Goal: Transaction & Acquisition: Purchase product/service

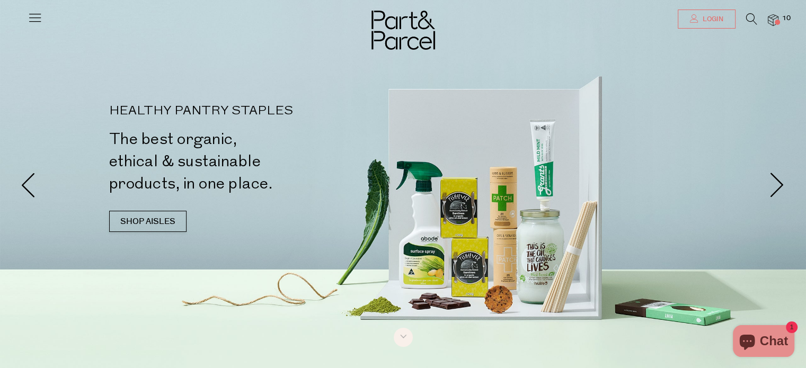
click at [697, 16] on icon at bounding box center [694, 18] width 8 height 8
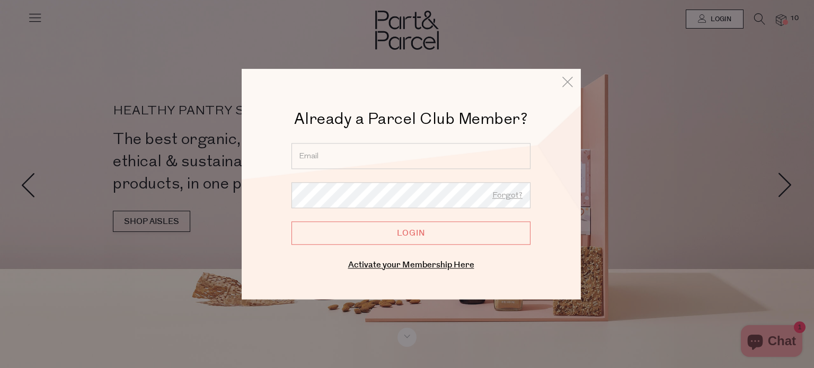
click at [396, 163] on input "email" at bounding box center [411, 156] width 239 height 26
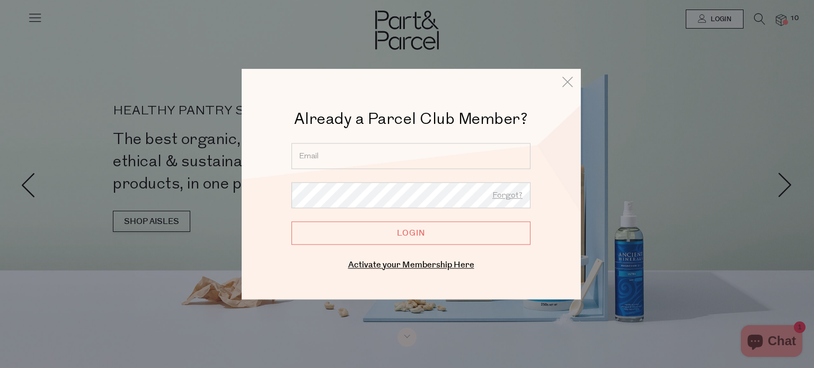
type input "lisanucifora@gmail.com"
click at [401, 226] on input "Login" at bounding box center [411, 233] width 239 height 23
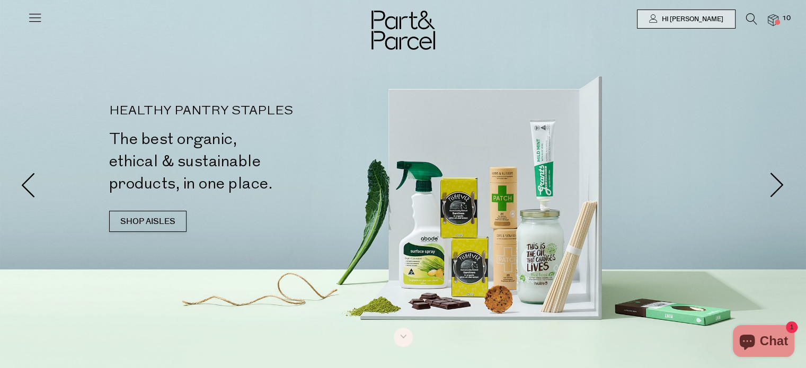
click at [780, 17] on span "10" at bounding box center [787, 19] width 14 height 10
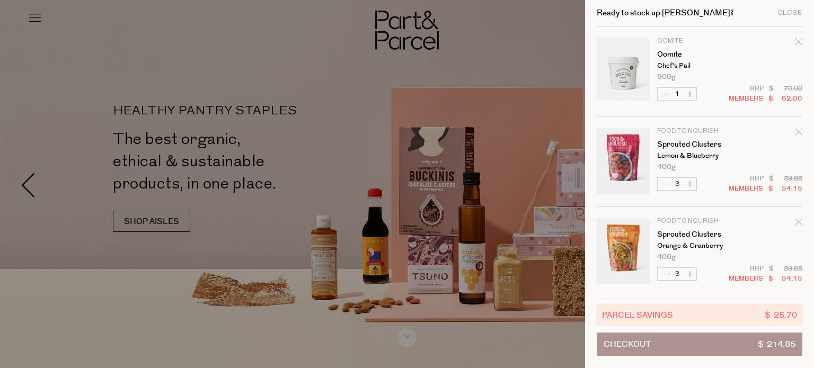
scroll to position [184, 0]
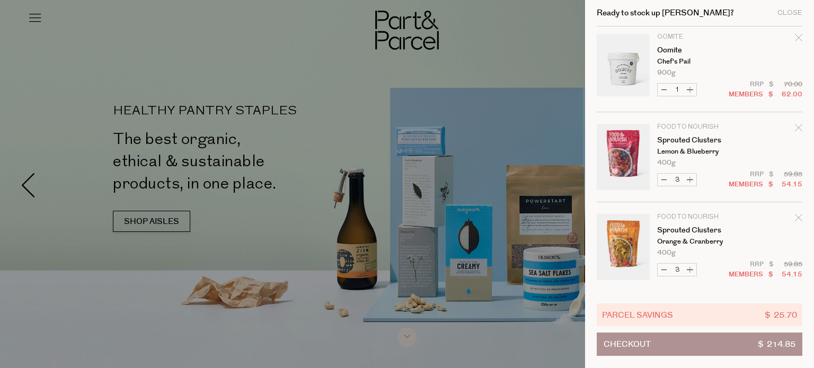
click at [799, 129] on icon "Remove Sprouted Clusters" at bounding box center [798, 127] width 7 height 7
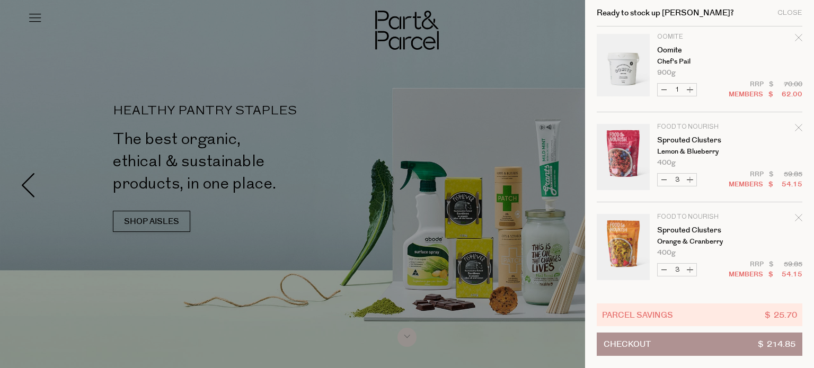
scroll to position [211, 0]
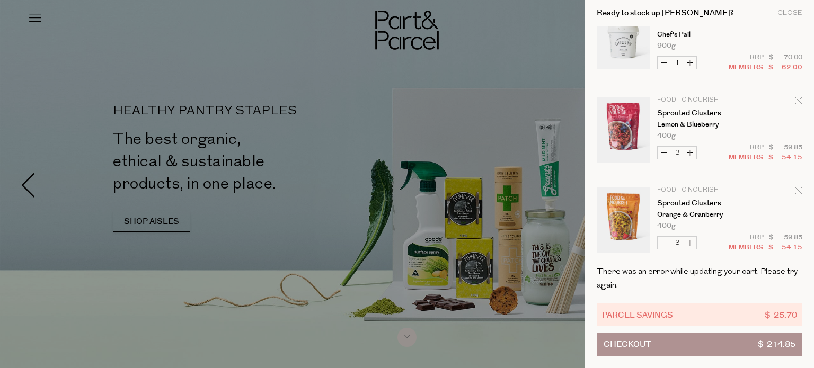
click at [796, 188] on icon "Remove Sprouted Clusters" at bounding box center [798, 190] width 7 height 7
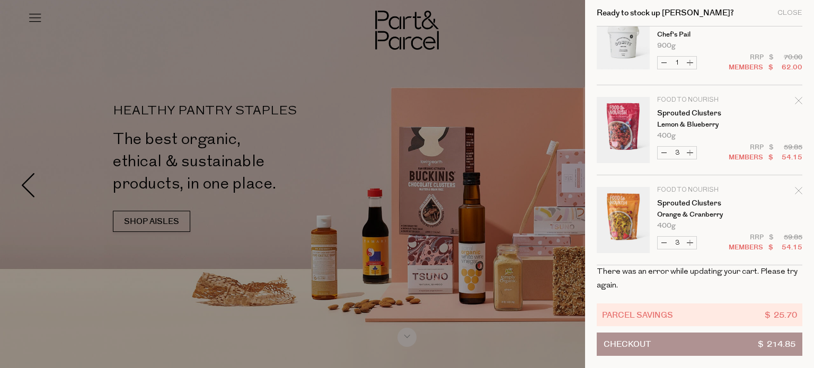
click at [795, 103] on icon "Remove Sprouted Clusters" at bounding box center [798, 100] width 7 height 7
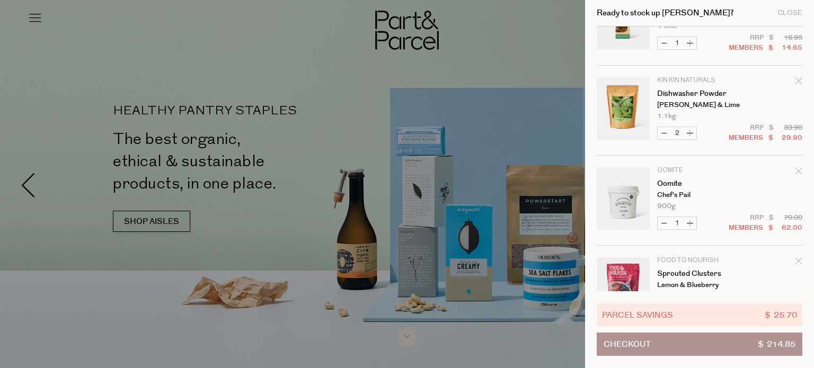
scroll to position [0, 0]
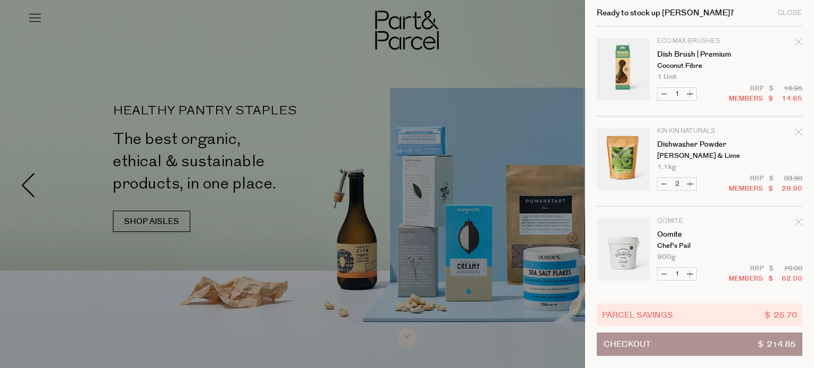
click at [485, 25] on div at bounding box center [407, 184] width 814 height 368
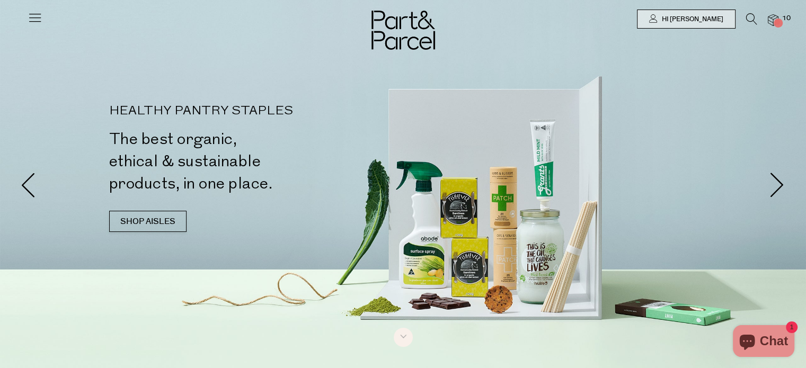
click at [748, 14] on icon at bounding box center [751, 19] width 11 height 12
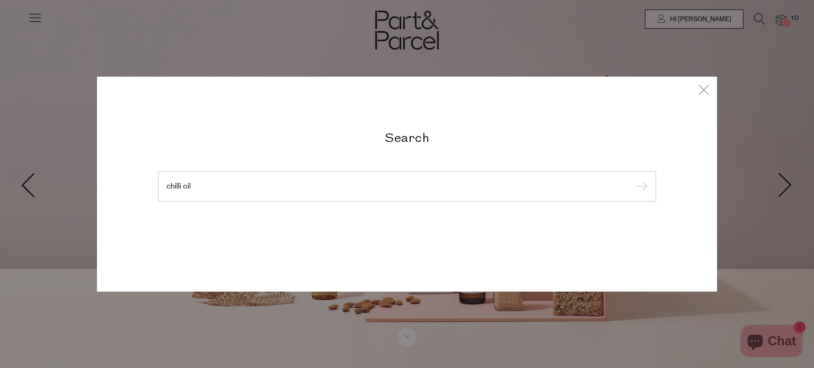
type input "chilli oil"
click at [632, 179] on input "submit" at bounding box center [640, 187] width 16 height 16
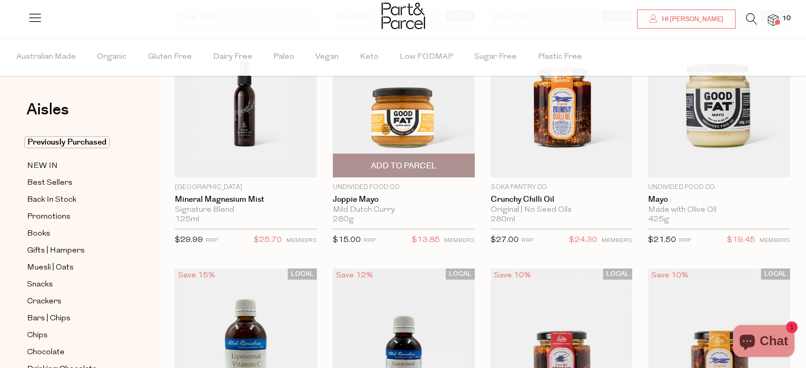
scroll to position [109, 0]
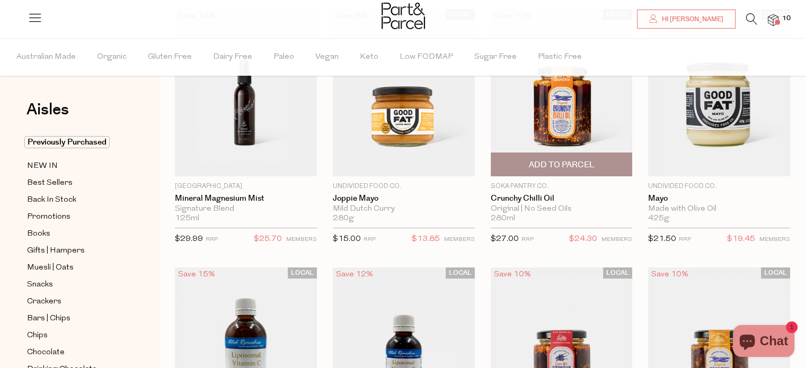
click at [574, 131] on img at bounding box center [562, 92] width 142 height 167
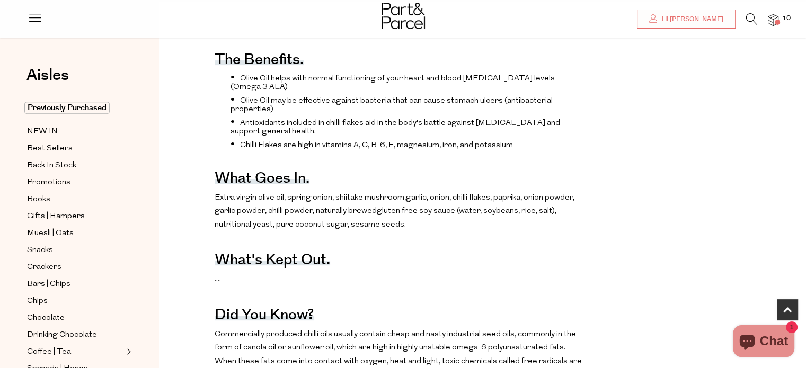
scroll to position [411, 0]
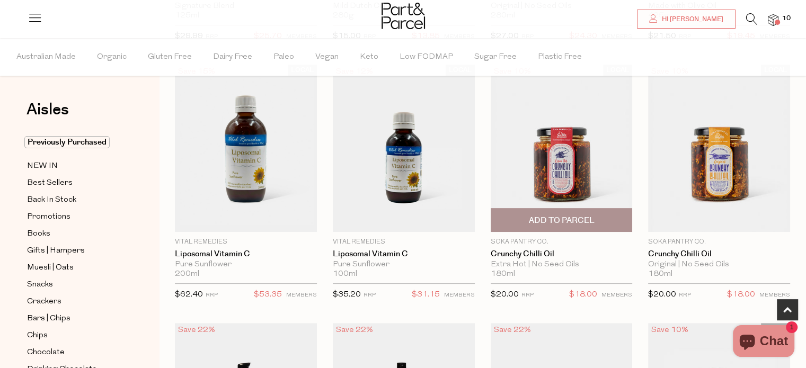
scroll to position [313, 0]
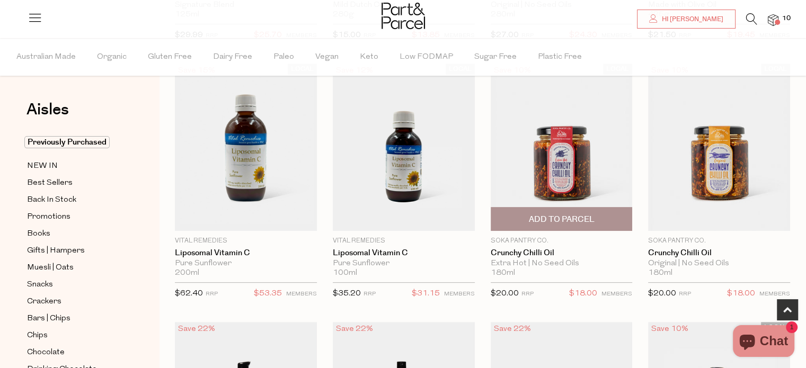
click at [564, 218] on span "Add To Parcel" at bounding box center [561, 219] width 66 height 11
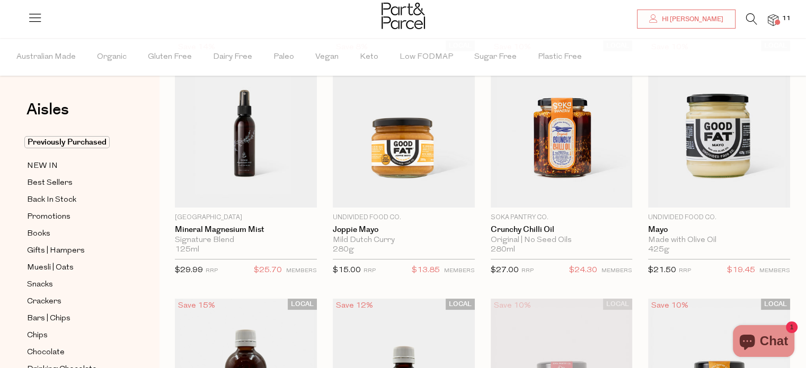
scroll to position [75, 0]
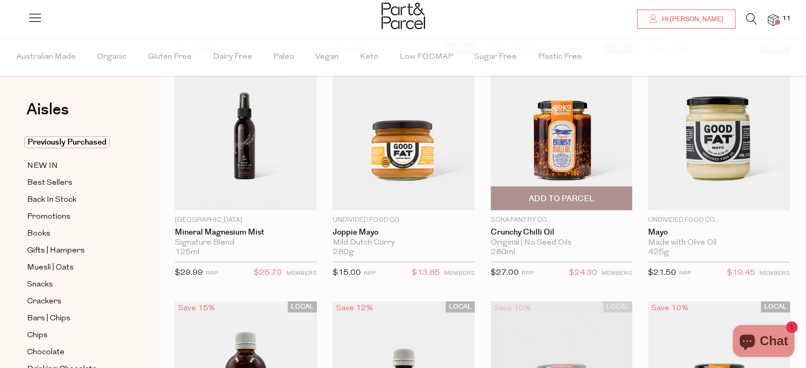
click at [562, 199] on span "Add To Parcel" at bounding box center [561, 198] width 66 height 11
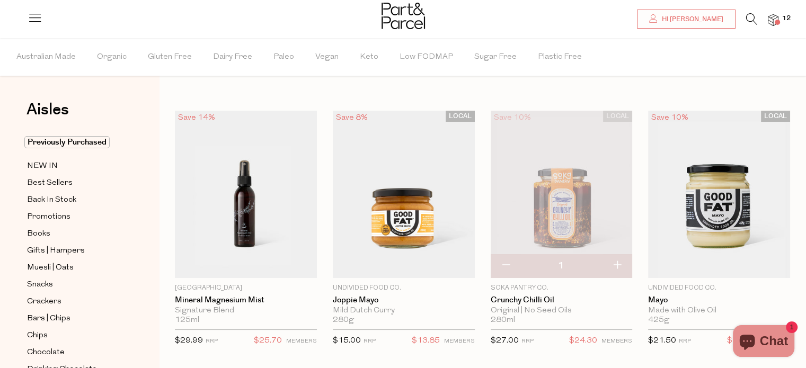
scroll to position [0, 0]
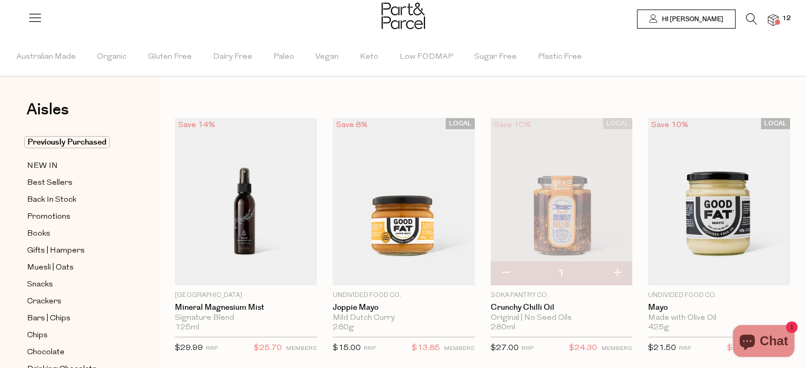
click at [615, 271] on button "button" at bounding box center [617, 273] width 30 height 23
type input "2"
click at [749, 14] on icon at bounding box center [751, 19] width 11 height 12
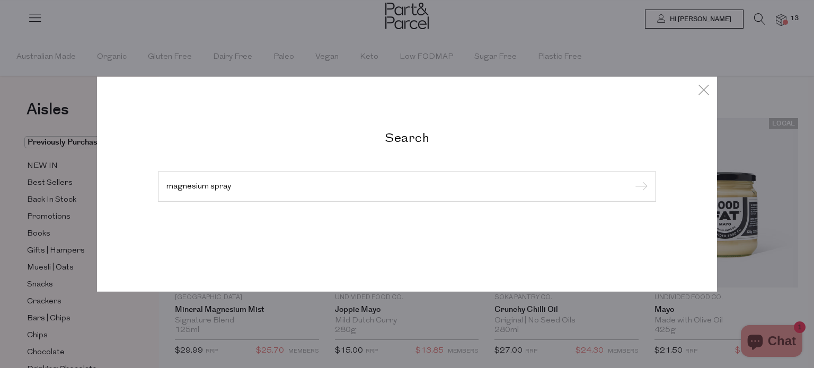
type input "magnesium spray"
click at [632, 179] on input "submit" at bounding box center [640, 187] width 16 height 16
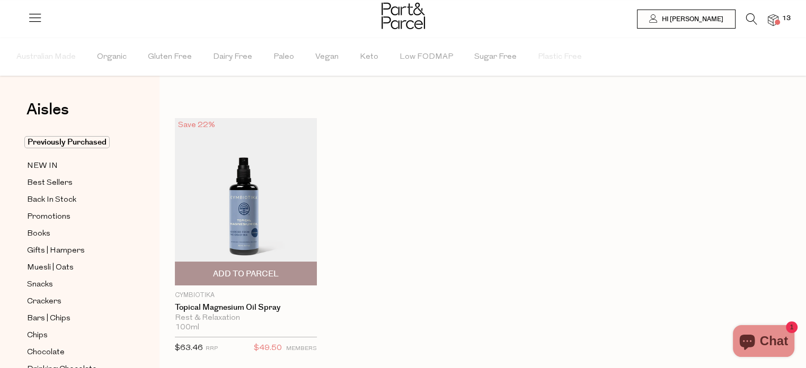
click at [260, 212] on img at bounding box center [246, 201] width 142 height 167
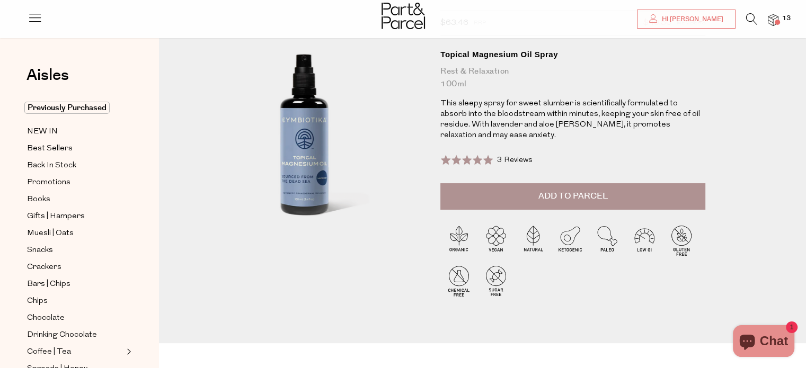
scroll to position [87, 0]
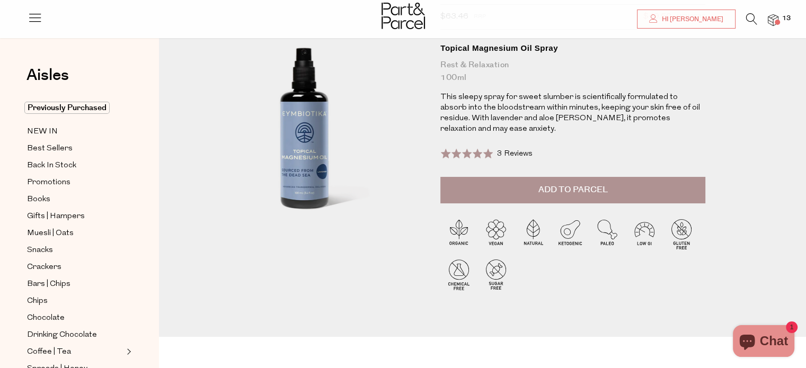
click at [509, 150] on span "3 Reviews" at bounding box center [515, 154] width 36 height 8
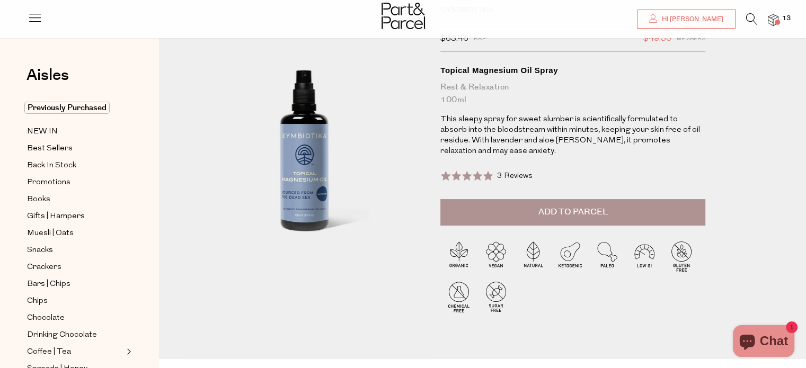
scroll to position [56, 0]
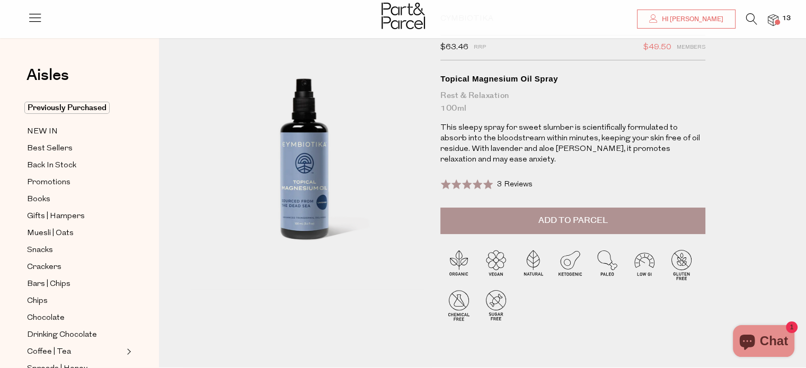
click at [593, 215] on span "Add to Parcel" at bounding box center [573, 221] width 69 height 12
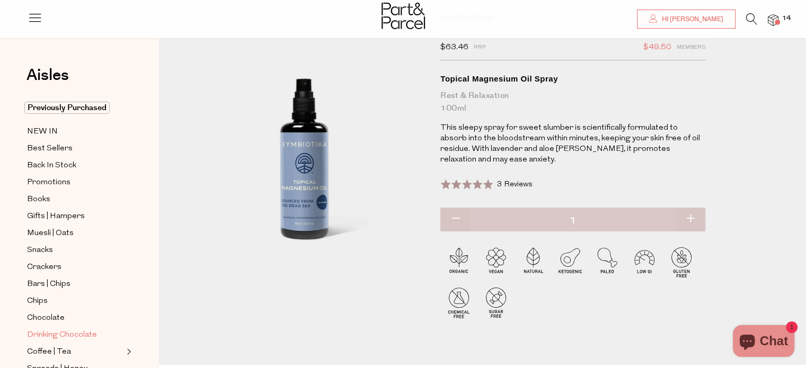
click at [72, 334] on span "Drinking Chocolate" at bounding box center [62, 335] width 70 height 13
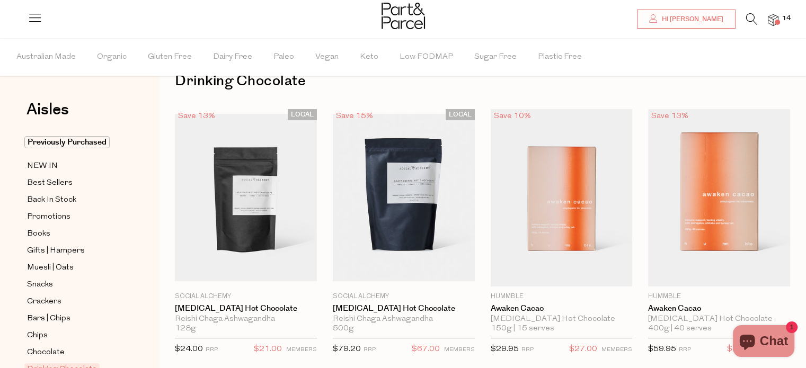
scroll to position [78, 0]
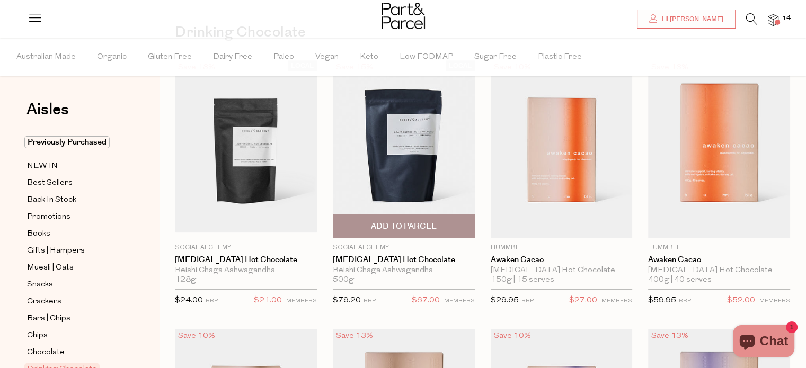
click at [408, 225] on span "Add To Parcel" at bounding box center [404, 226] width 66 height 11
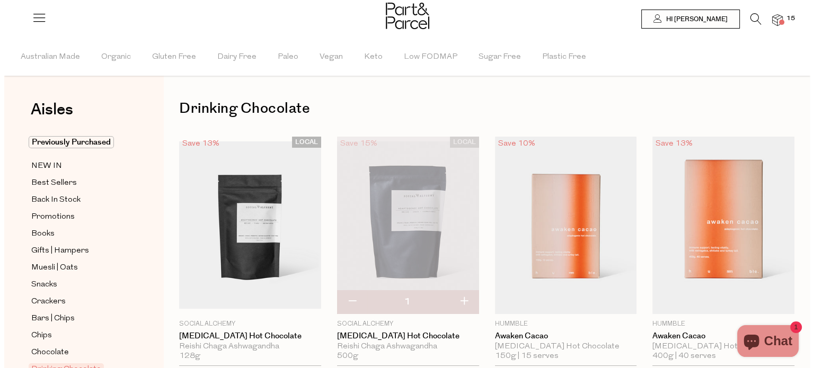
scroll to position [0, 0]
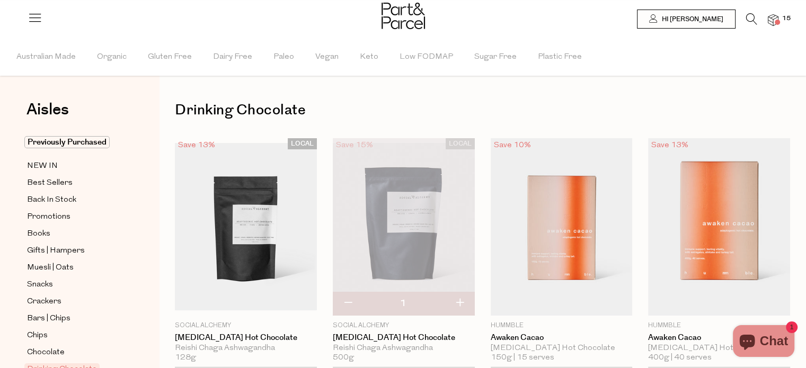
click at [776, 18] on img at bounding box center [773, 20] width 11 height 12
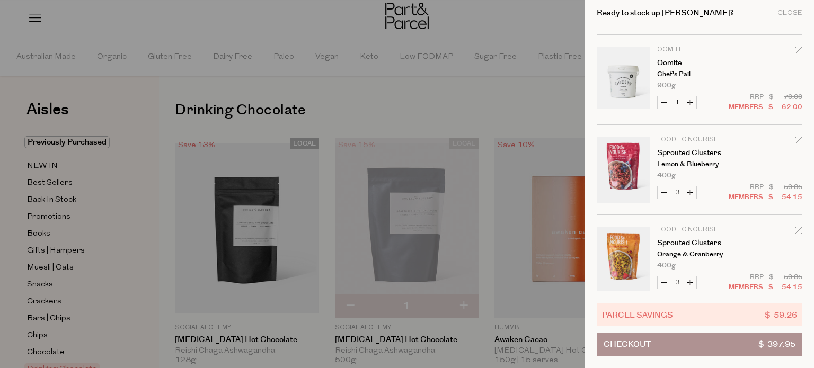
scroll to position [544, 0]
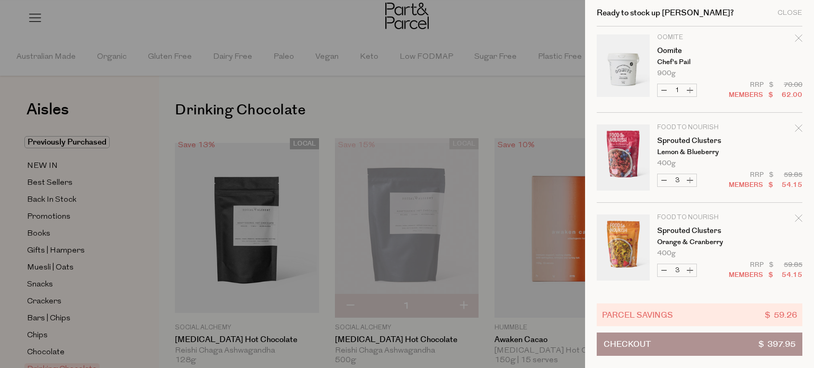
click at [797, 129] on icon "Remove Sprouted Clusters" at bounding box center [798, 128] width 7 height 7
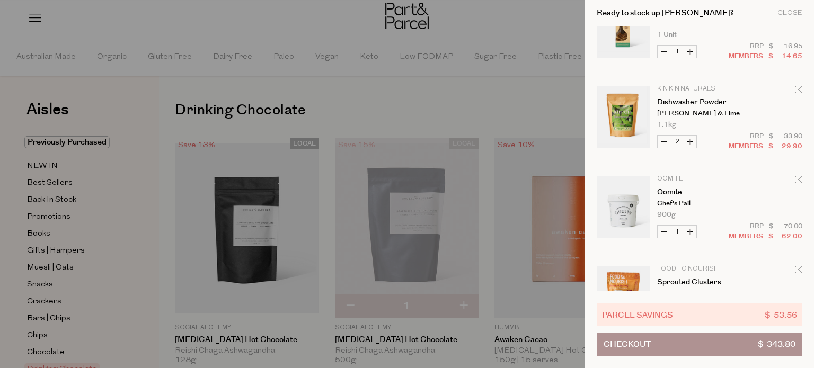
scroll to position [454, 0]
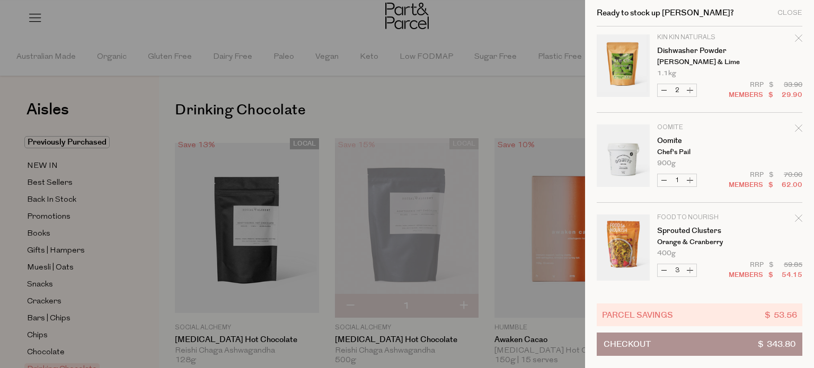
click at [795, 218] on icon "Remove Sprouted Clusters" at bounding box center [798, 218] width 7 height 7
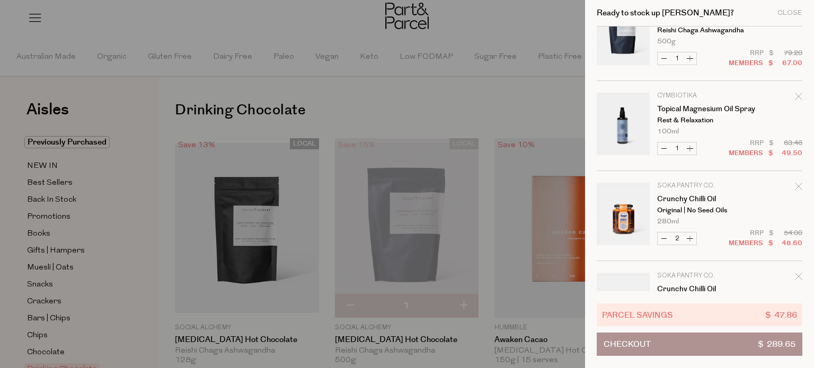
scroll to position [0, 0]
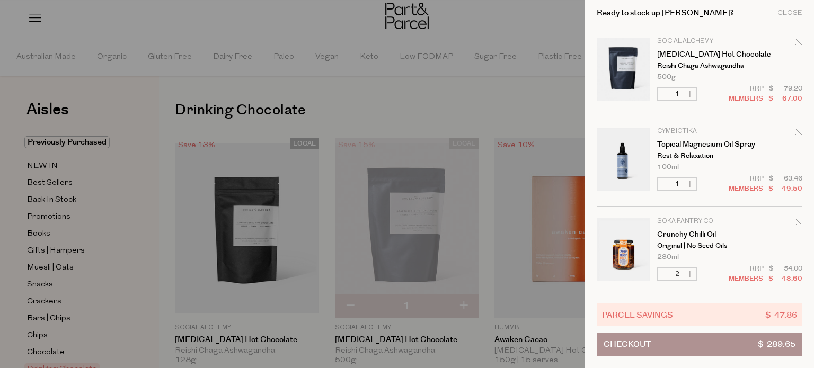
click at [730, 343] on button "Checkout $ 289.65" at bounding box center [700, 344] width 206 height 23
